Goal: Transaction & Acquisition: Purchase product/service

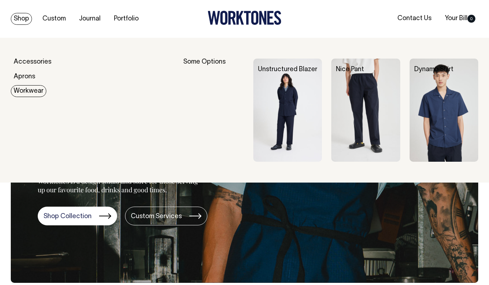
click at [27, 93] on link "Workwear" at bounding box center [29, 91] width 36 height 12
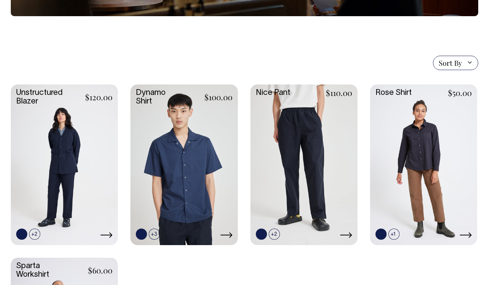
scroll to position [151, 0]
click at [99, 171] on link at bounding box center [64, 163] width 107 height 159
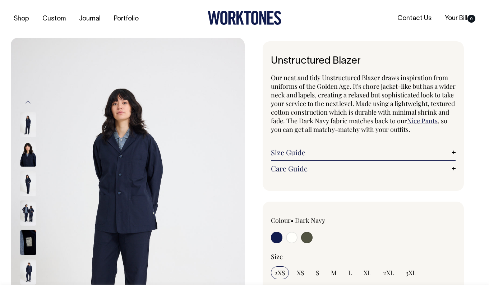
click at [294, 237] on input "radio" at bounding box center [292, 238] width 12 height 12
radio input "true"
select select "Off-White"
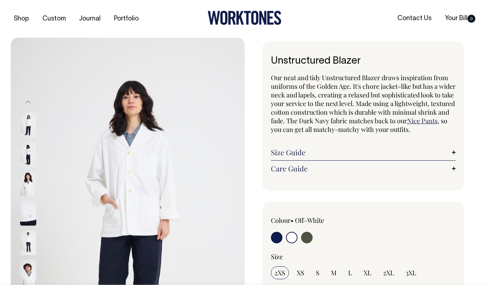
click at [308, 239] on input "radio" at bounding box center [307, 238] width 12 height 12
radio input "true"
select select "Olive"
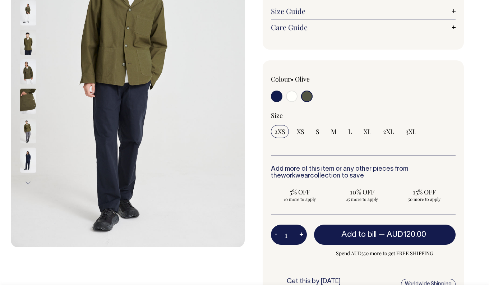
scroll to position [142, 0]
click at [275, 92] on input "radio" at bounding box center [277, 96] width 12 height 12
radio input "true"
select select "Dark Navy"
